Goal: Transaction & Acquisition: Purchase product/service

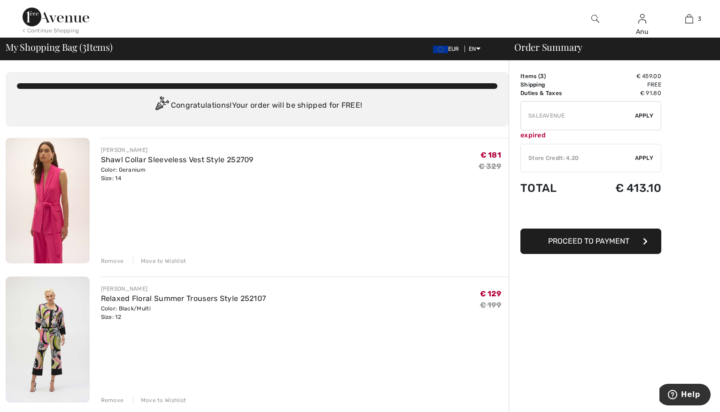
click at [109, 259] on div "Remove" at bounding box center [112, 261] width 23 height 8
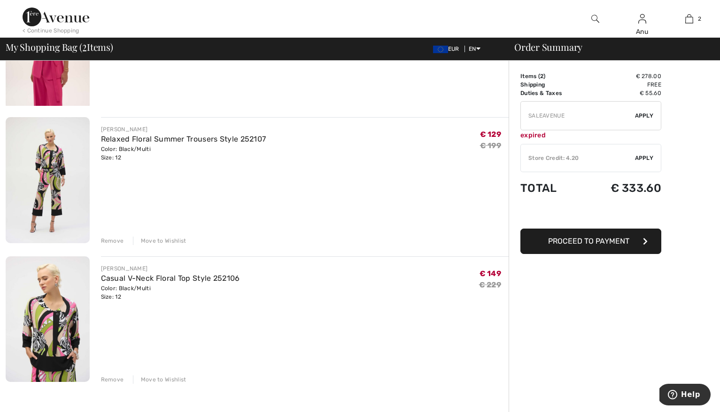
scroll to position [106, 0]
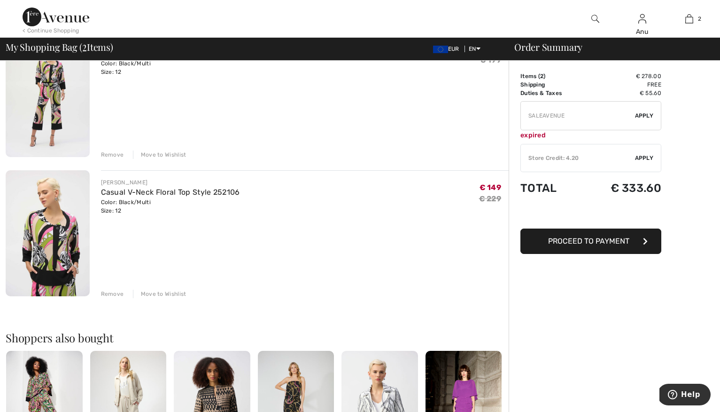
click at [109, 153] on div "Remove" at bounding box center [112, 154] width 23 height 8
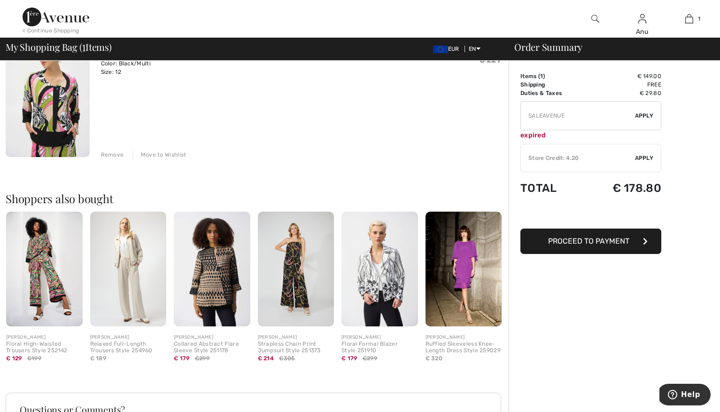
scroll to position [95, 0]
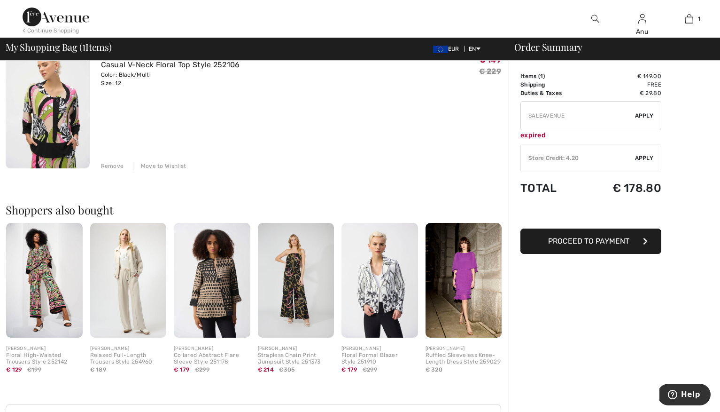
click at [107, 164] on div "Remove" at bounding box center [112, 166] width 23 height 8
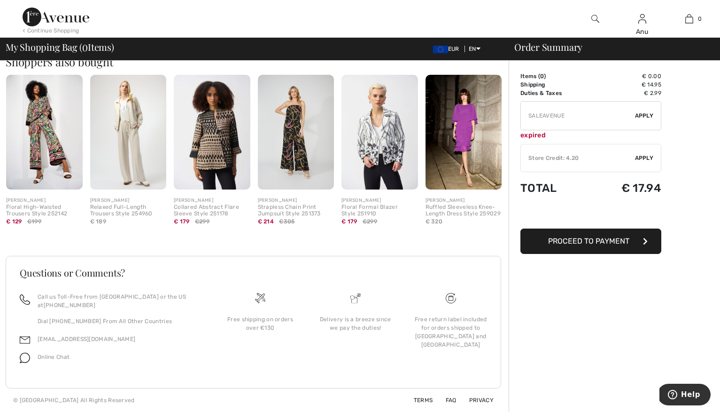
scroll to position [211, 0]
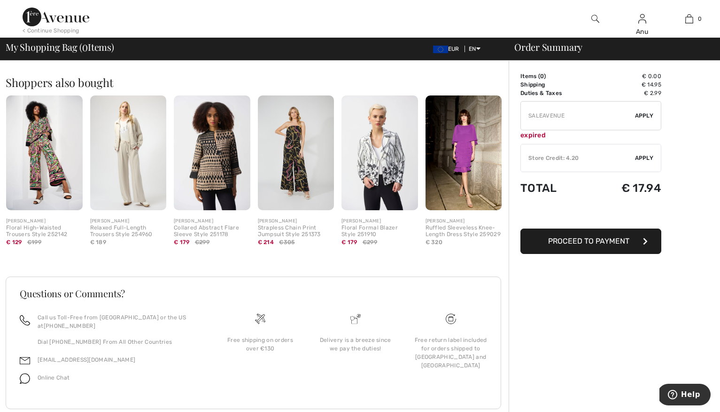
click at [40, 31] on div "< Continue Shopping" at bounding box center [51, 30] width 57 height 8
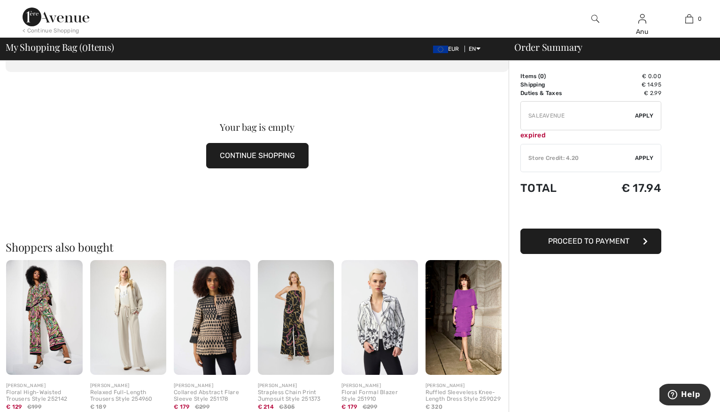
scroll to position [28, 0]
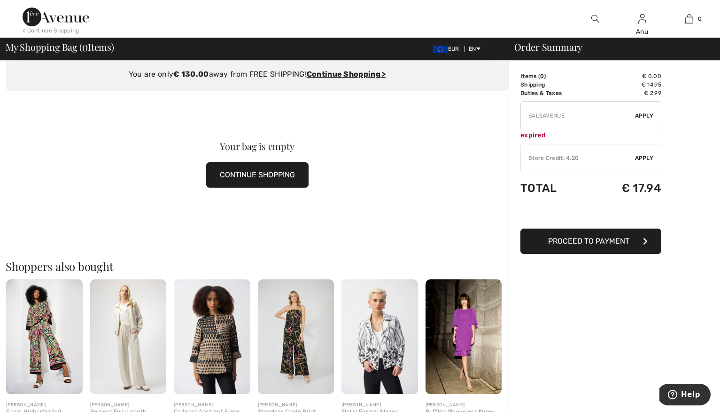
click at [45, 30] on div "< Continue Shopping" at bounding box center [51, 30] width 57 height 8
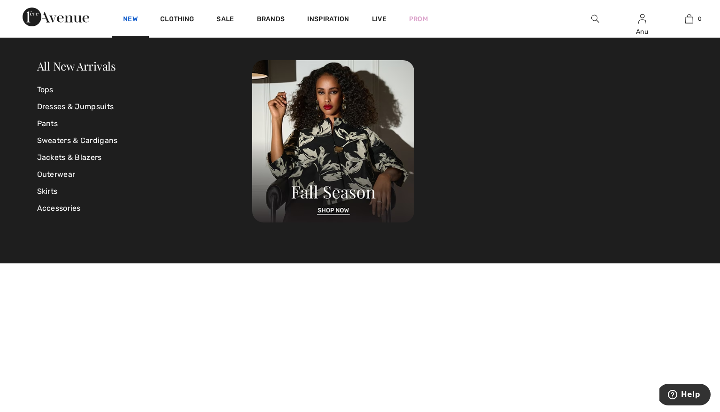
click at [131, 17] on link "New" at bounding box center [130, 20] width 15 height 10
click at [83, 66] on link "All New Arrivals" at bounding box center [76, 65] width 79 height 15
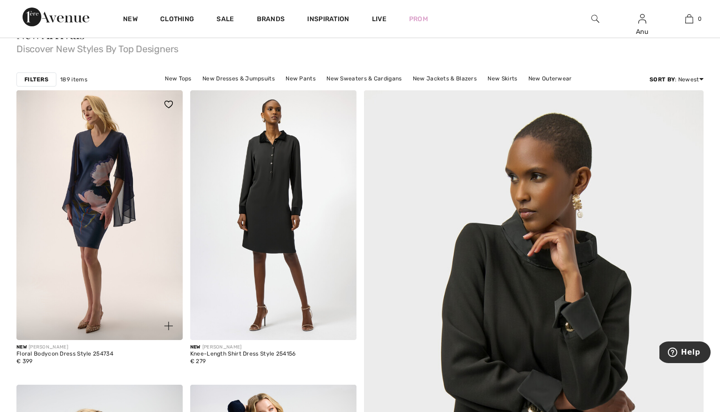
scroll to position [66, 0]
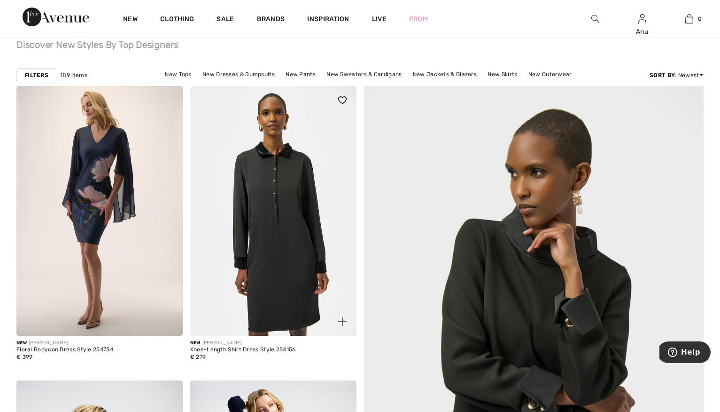
click at [268, 208] on img at bounding box center [273, 211] width 166 height 250
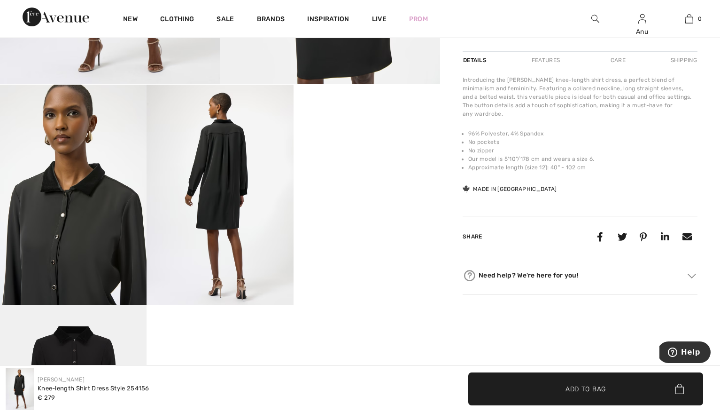
scroll to position [302, 0]
click at [351, 157] on video "Your browser does not support the video tag." at bounding box center [367, 120] width 147 height 73
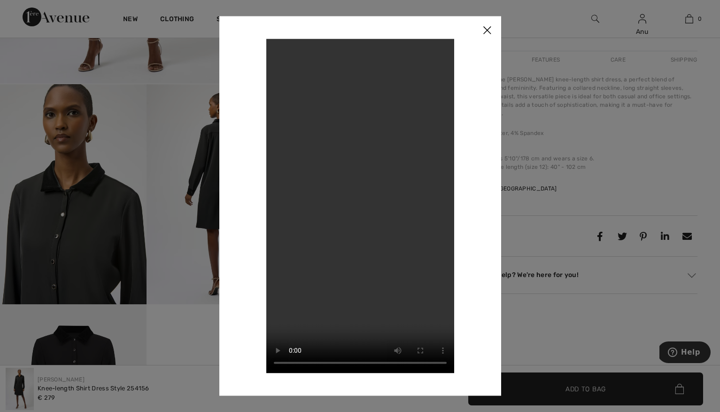
click at [485, 29] on img at bounding box center [487, 30] width 28 height 29
